Goal: Task Accomplishment & Management: Manage account settings

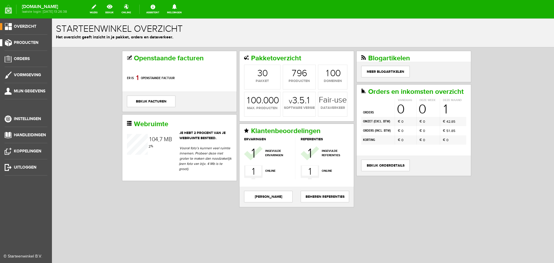
click at [26, 41] on span "Producten" at bounding box center [26, 42] width 25 height 5
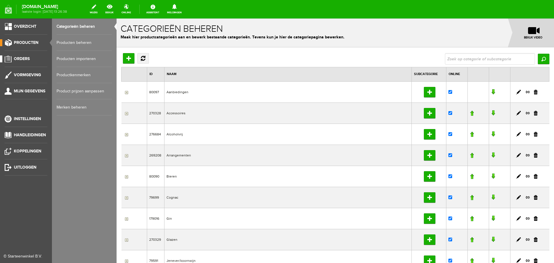
click at [24, 59] on span "Orders" at bounding box center [22, 58] width 16 height 5
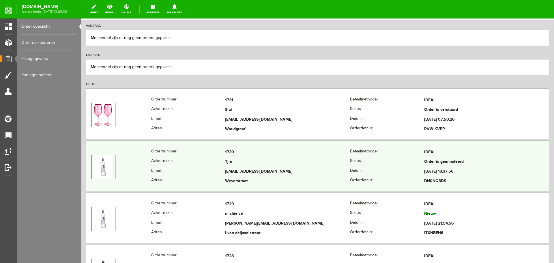
scroll to position [144, 0]
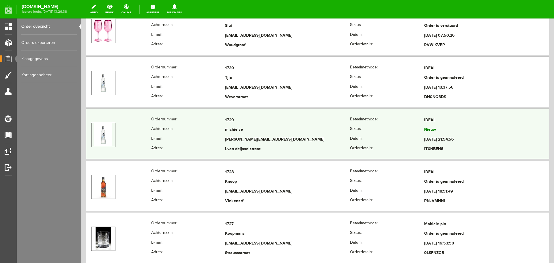
click at [274, 142] on td "[PERSON_NAME][EMAIL_ADDRESS][DOMAIN_NAME]" at bounding box center [287, 140] width 125 height 10
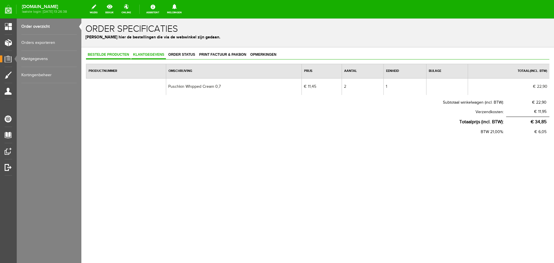
click at [154, 53] on span "Klantgegevens" at bounding box center [148, 55] width 35 height 4
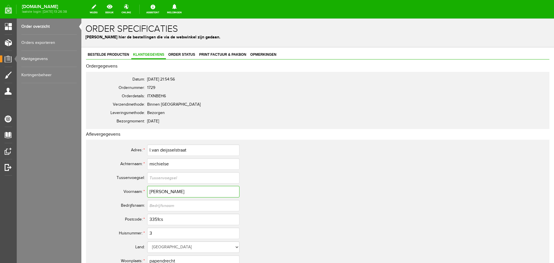
drag, startPoint x: 170, startPoint y: 191, endPoint x: 151, endPoint y: 193, distance: 19.2
click at [148, 194] on input "[PERSON_NAME]" at bounding box center [193, 192] width 92 height 12
drag, startPoint x: 179, startPoint y: 159, endPoint x: 129, endPoint y: 163, distance: 50.4
click at [129, 163] on tr "Achternaam: * [PERSON_NAME]" at bounding box center [227, 164] width 277 height 14
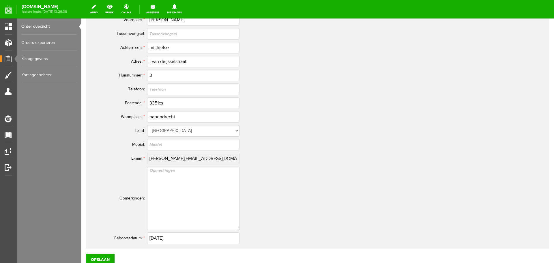
scroll to position [154, 0]
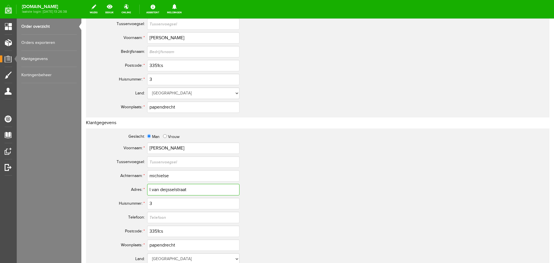
drag, startPoint x: 194, startPoint y: 191, endPoint x: 113, endPoint y: 199, distance: 82.4
click at [113, 199] on tbody "Geslacht: Man Vrouw Voornaam: * [PERSON_NAME] [GEOGRAPHIC_DATA]: Achternaam: * …" at bounding box center [227, 252] width 277 height 241
drag, startPoint x: 151, startPoint y: 190, endPoint x: 276, endPoint y: 210, distance: 127.1
click at [276, 210] on td "3" at bounding box center [256, 204] width 219 height 14
drag, startPoint x: 180, startPoint y: 232, endPoint x: 76, endPoint y: 243, distance: 104.7
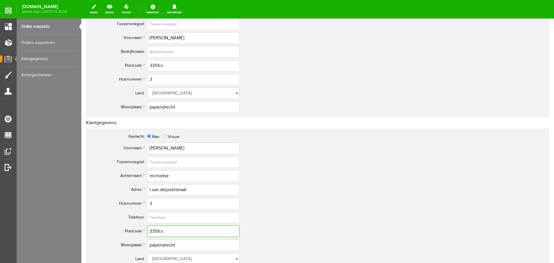
drag, startPoint x: 165, startPoint y: 205, endPoint x: 123, endPoint y: 208, distance: 41.9
click at [123, 208] on tr "Huisnummer: * 3" at bounding box center [227, 204] width 277 height 14
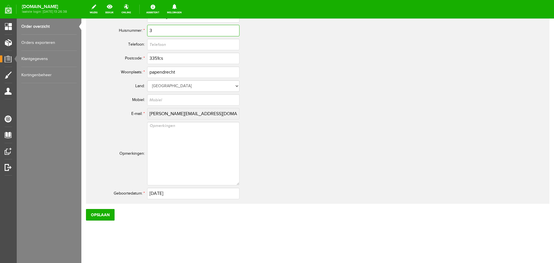
scroll to position [327, 0]
click at [113, 122] on tbody "Geslacht: Man Vrouw Voornaam: * [PERSON_NAME] [GEOGRAPHIC_DATA]: Achternaam: * …" at bounding box center [227, 79] width 277 height 241
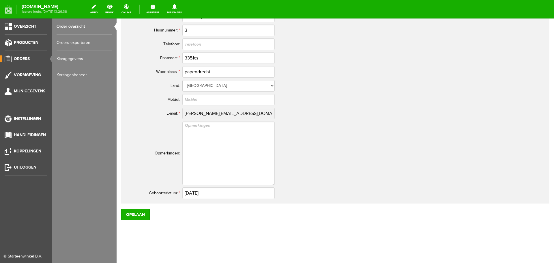
click at [23, 57] on span "Orders" at bounding box center [22, 58] width 16 height 5
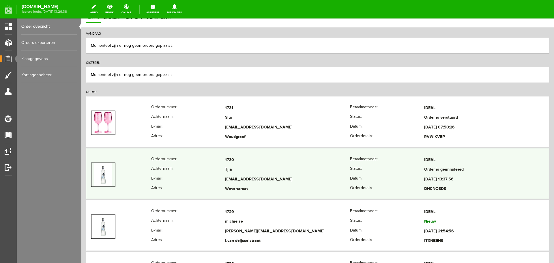
scroll to position [58, 0]
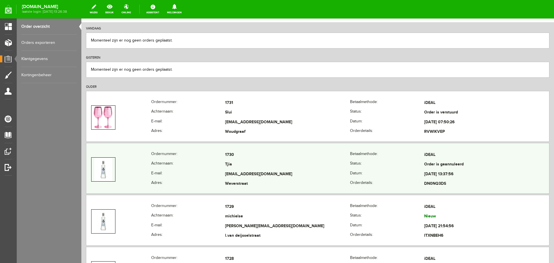
click at [319, 167] on td "Tjia" at bounding box center [287, 165] width 125 height 10
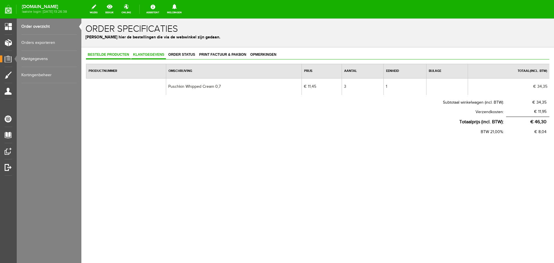
click at [141, 57] on link "Klantgegevens" at bounding box center [148, 55] width 35 height 8
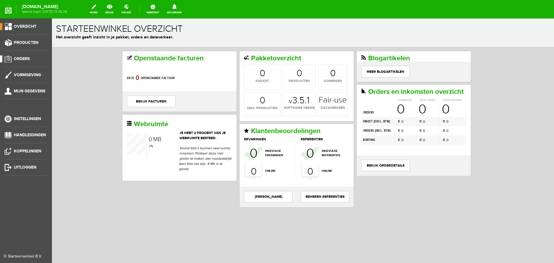
click at [24, 62] on link "Orders" at bounding box center [23, 58] width 47 height 7
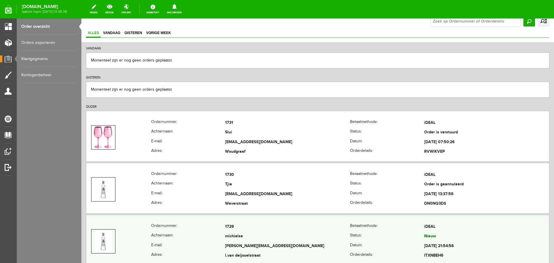
scroll to position [115, 0]
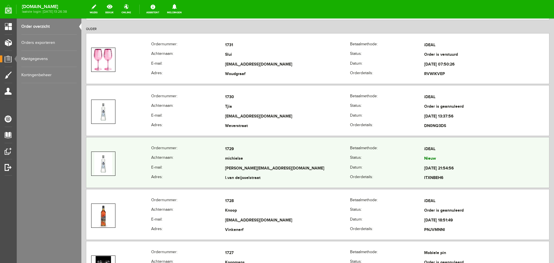
click at [326, 164] on td "[PERSON_NAME][EMAIL_ADDRESS][DOMAIN_NAME]" at bounding box center [287, 169] width 125 height 10
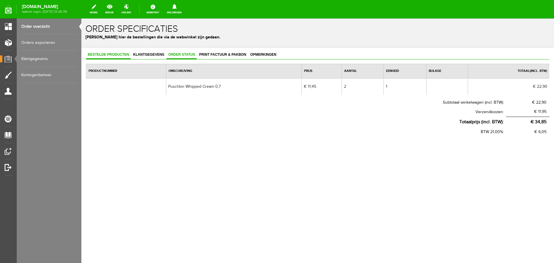
click at [184, 56] on span "Order status" at bounding box center [182, 55] width 30 height 4
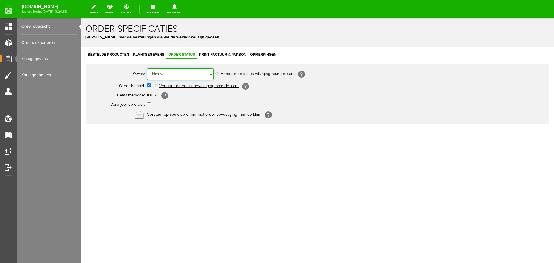
click at [191, 73] on select "Order niet afgerond Nieuw Order in behandeling Wacht op leverancier Wacht op be…" at bounding box center [180, 74] width 66 height 12
select select "5"
click at [147, 68] on select "Order niet afgerond Nieuw Order in behandeling Wacht op leverancier Wacht op be…" at bounding box center [180, 74] width 66 height 12
click at [267, 74] on link "Verstuur de status wijziging naar de klant" at bounding box center [258, 74] width 74 height 5
